Goal: Navigation & Orientation: Find specific page/section

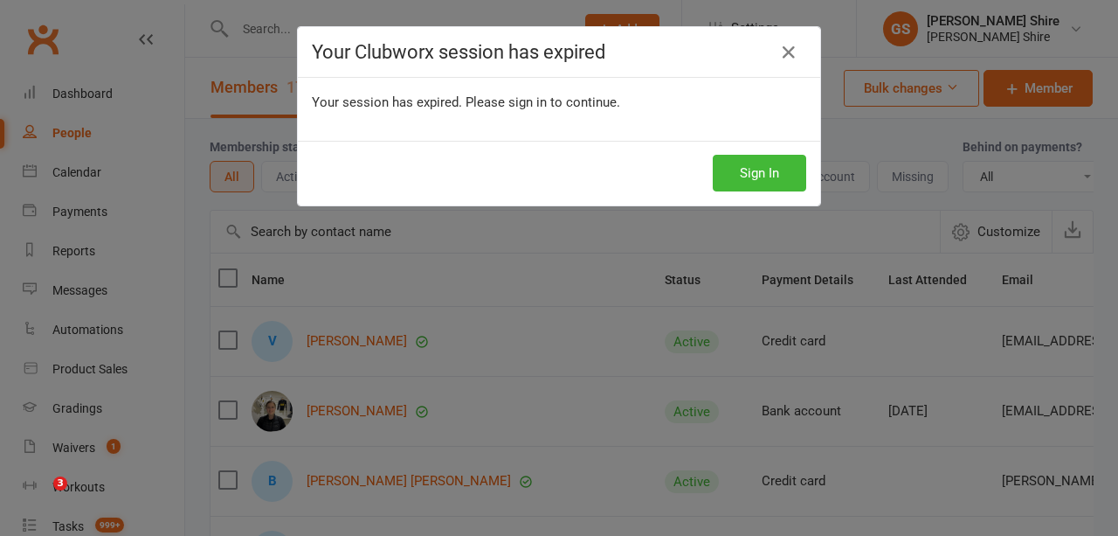
select select "100"
click at [777, 171] on button "Sign In" at bounding box center [759, 173] width 93 height 37
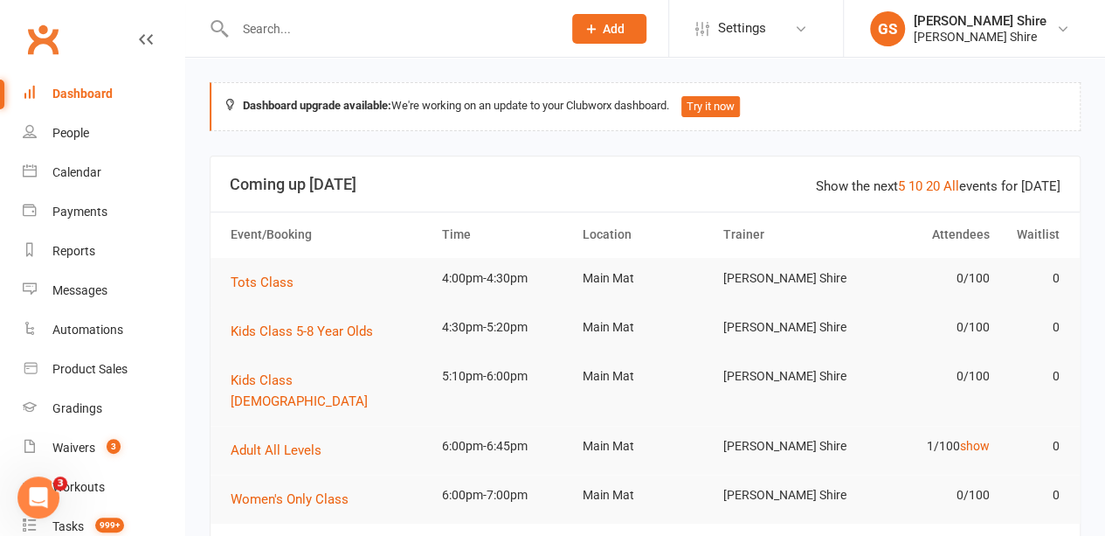
click at [72, 85] on link "Dashboard" at bounding box center [104, 93] width 162 height 39
click at [76, 128] on div "People" at bounding box center [70, 133] width 37 height 14
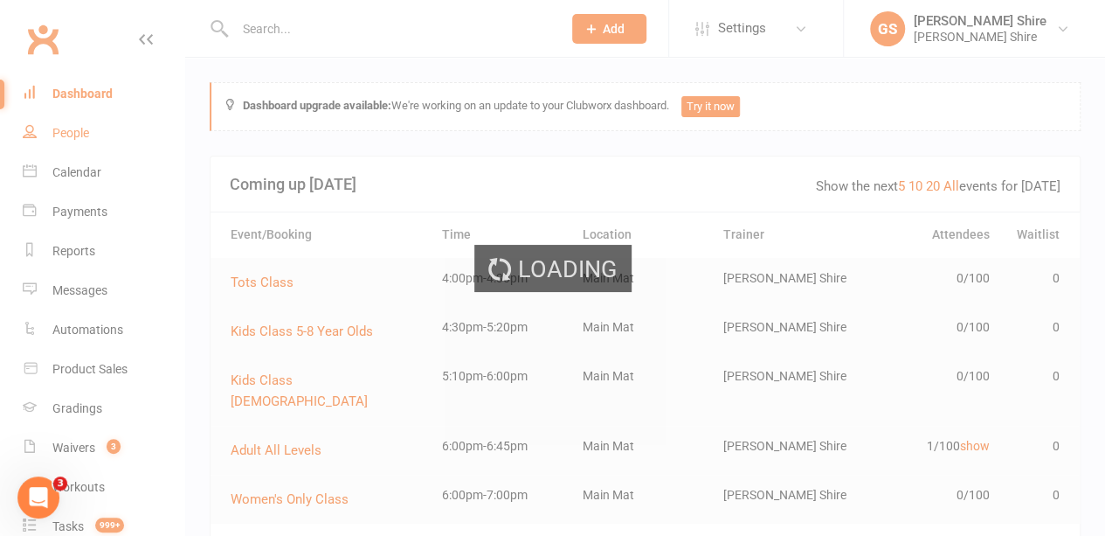
select select "100"
